Goal: Task Accomplishment & Management: Manage account settings

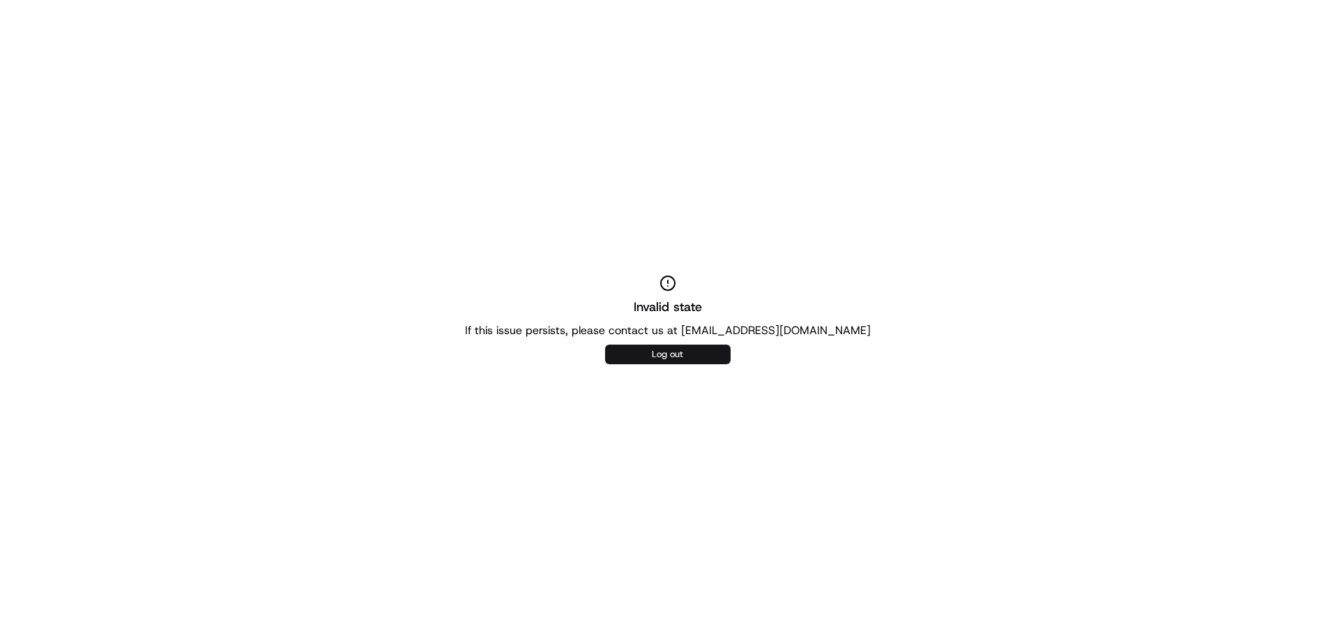
click at [678, 358] on button "Log out" at bounding box center [667, 354] width 125 height 20
